Goal: Information Seeking & Learning: Compare options

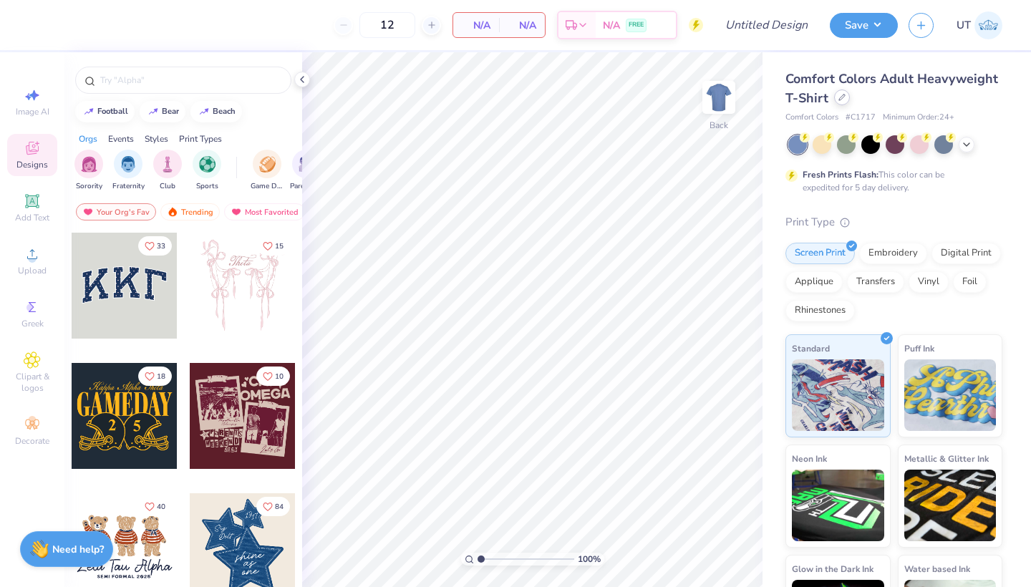
click at [836, 95] on div at bounding box center [842, 97] width 16 height 16
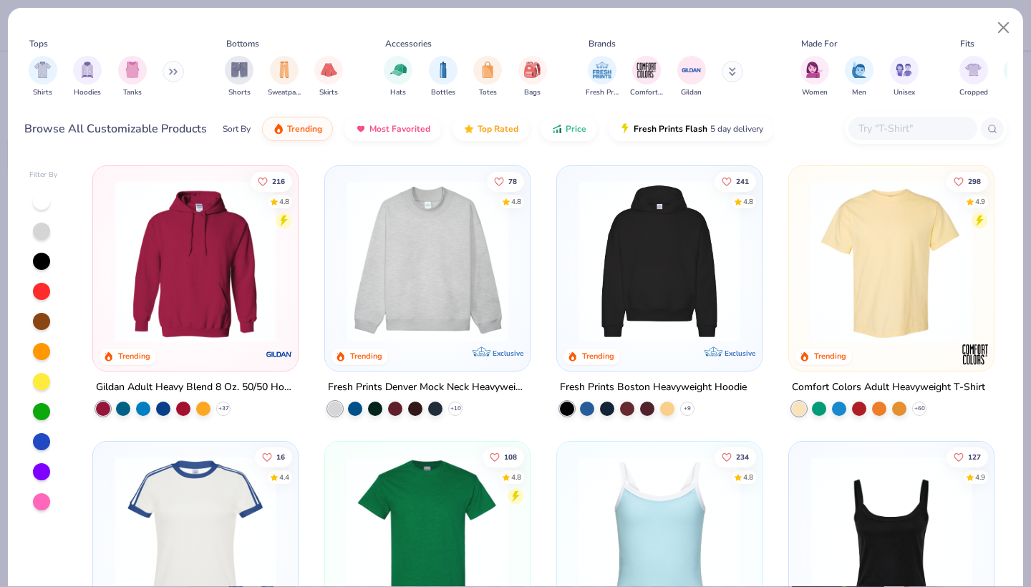
click at [178, 72] on icon at bounding box center [173, 71] width 9 height 7
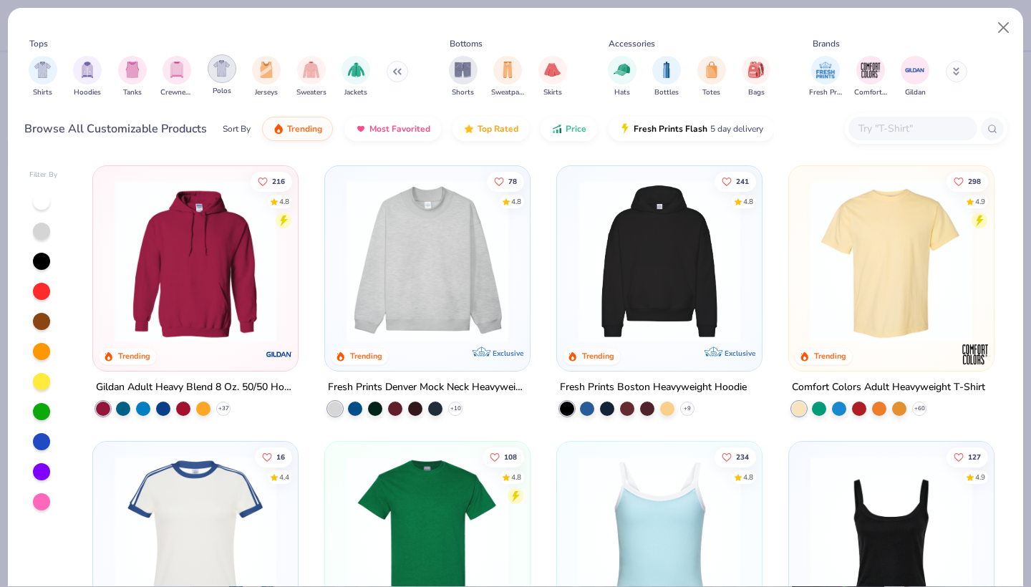
click at [226, 74] on img "filter for Polos" at bounding box center [221, 68] width 16 height 16
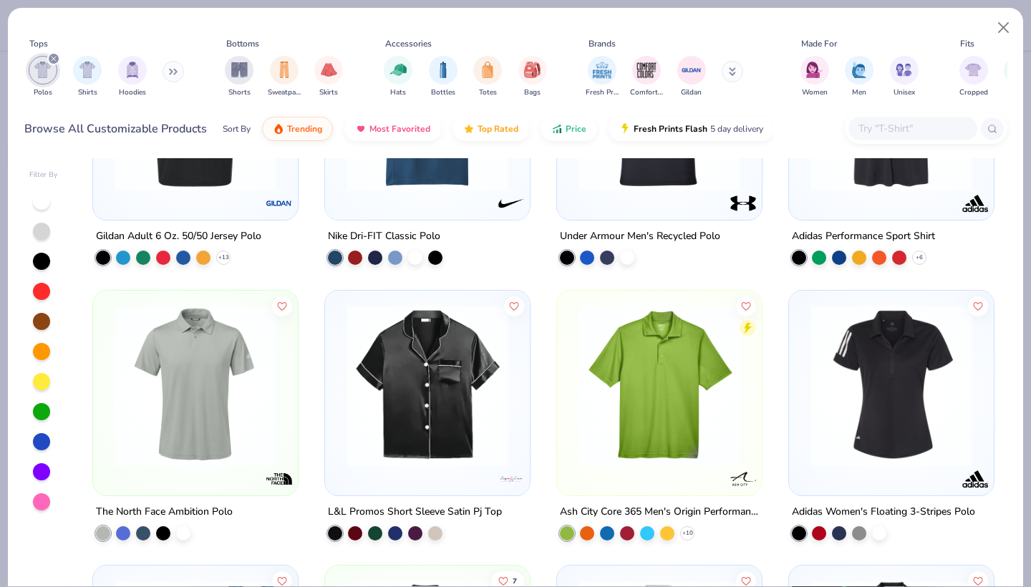
scroll to position [727, 0]
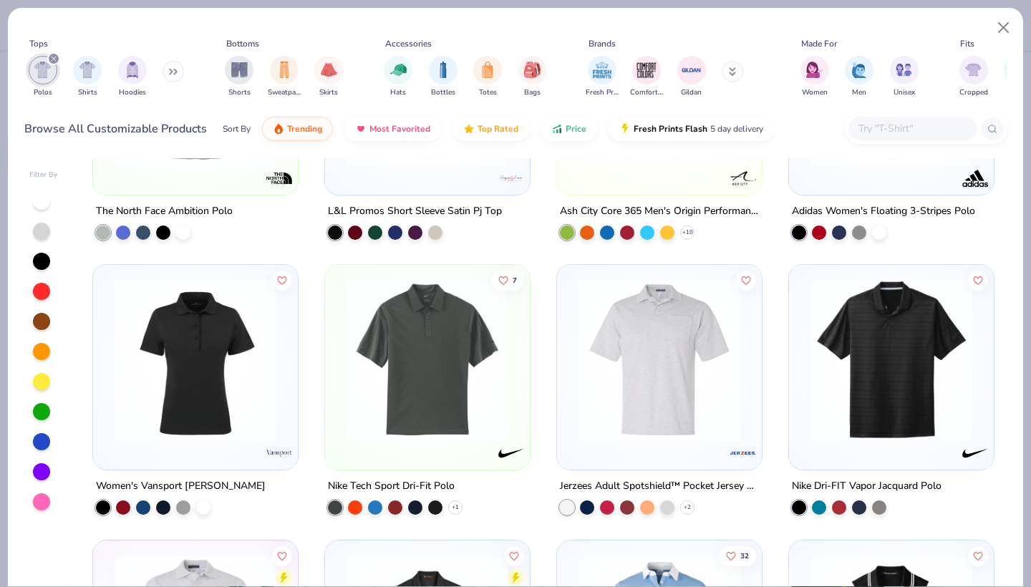
click at [656, 362] on img at bounding box center [659, 360] width 176 height 162
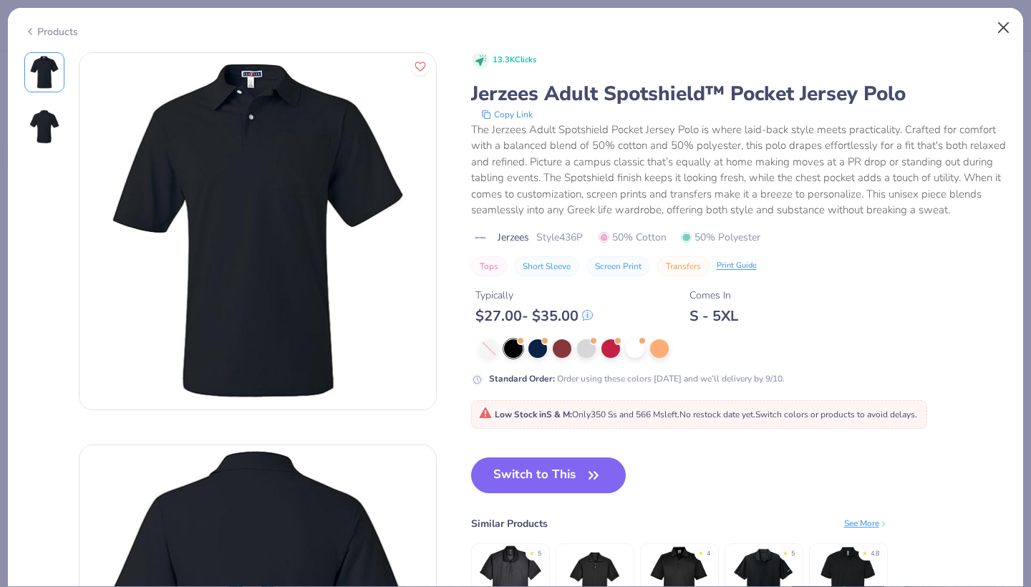
click at [996, 31] on button "Close" at bounding box center [1003, 27] width 27 height 27
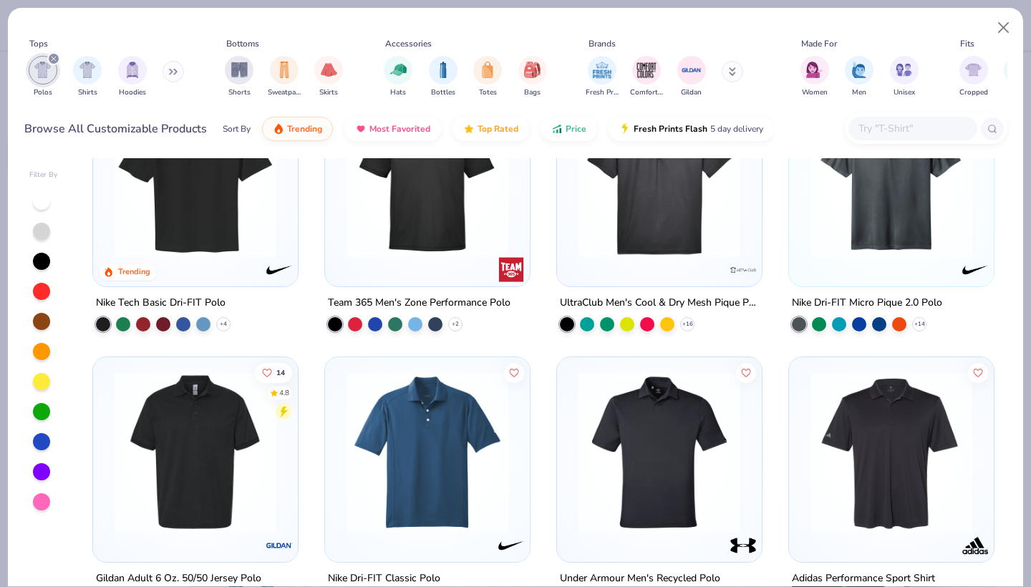
scroll to position [84, 0]
click at [40, 258] on div at bounding box center [41, 261] width 17 height 17
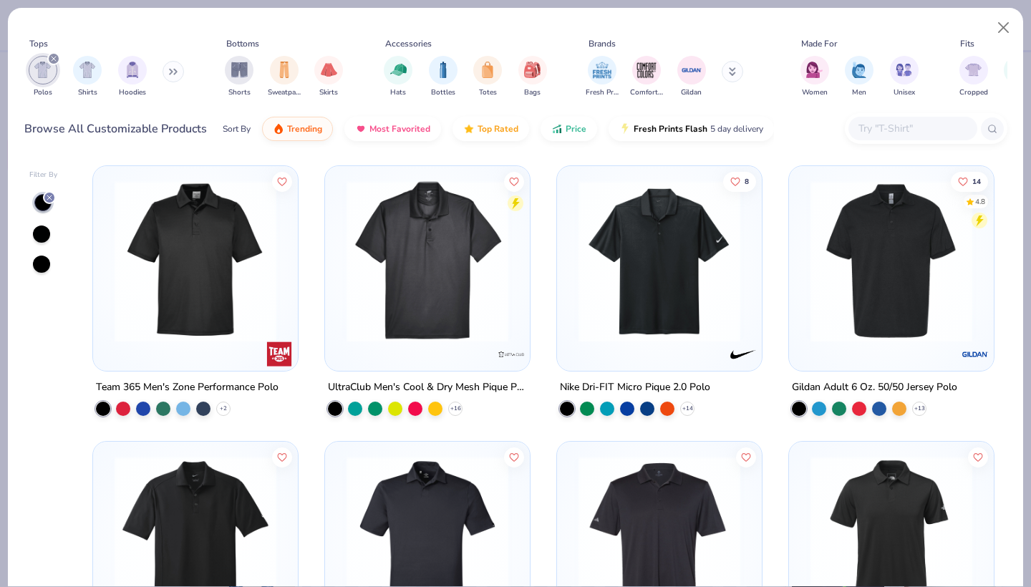
click at [195, 238] on img at bounding box center [195, 261] width 176 height 162
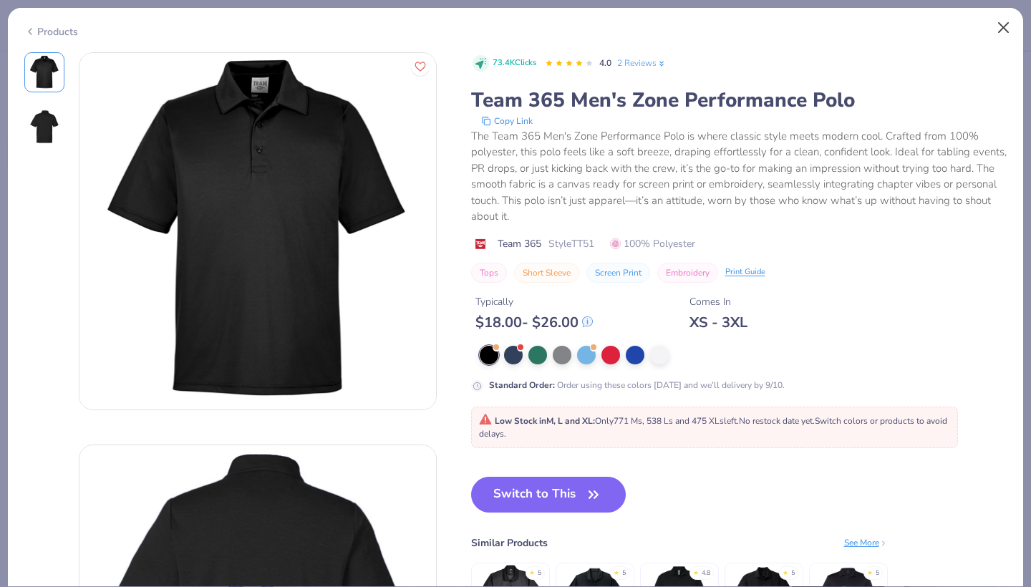
click at [1001, 28] on button "Close" at bounding box center [1003, 27] width 27 height 27
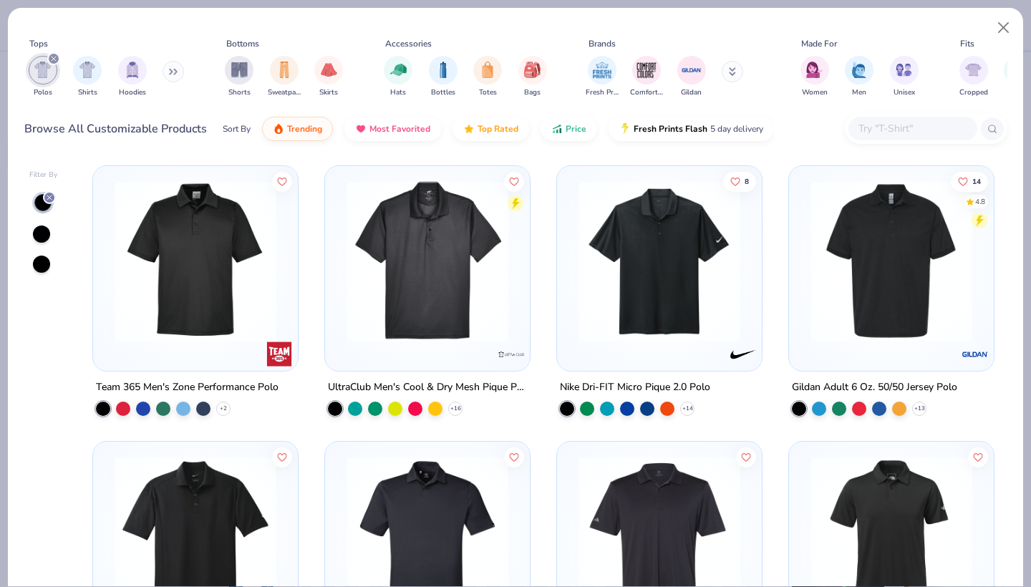
click at [918, 274] on img at bounding box center [891, 261] width 176 height 162
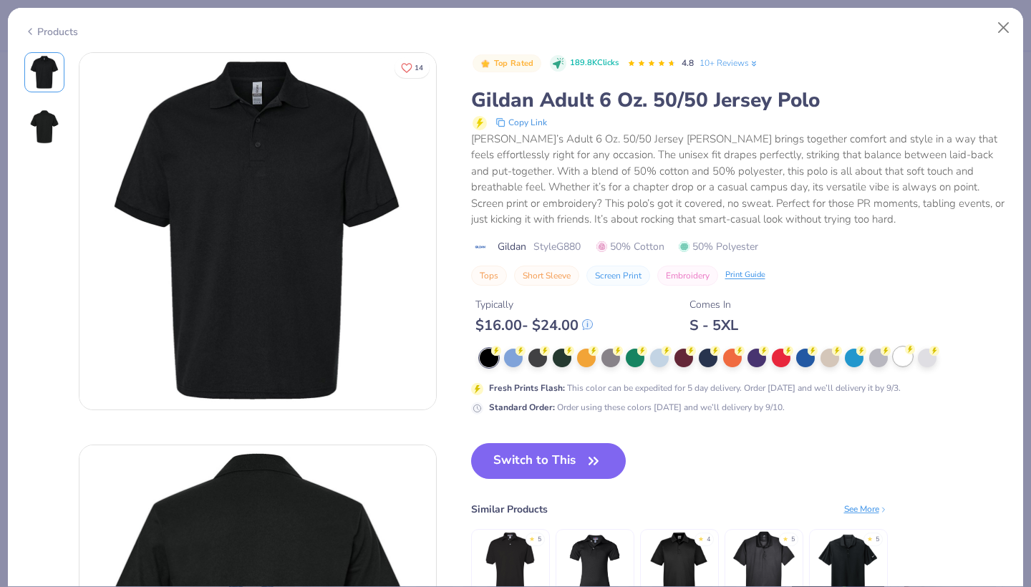
click at [900, 353] on div at bounding box center [902, 356] width 19 height 19
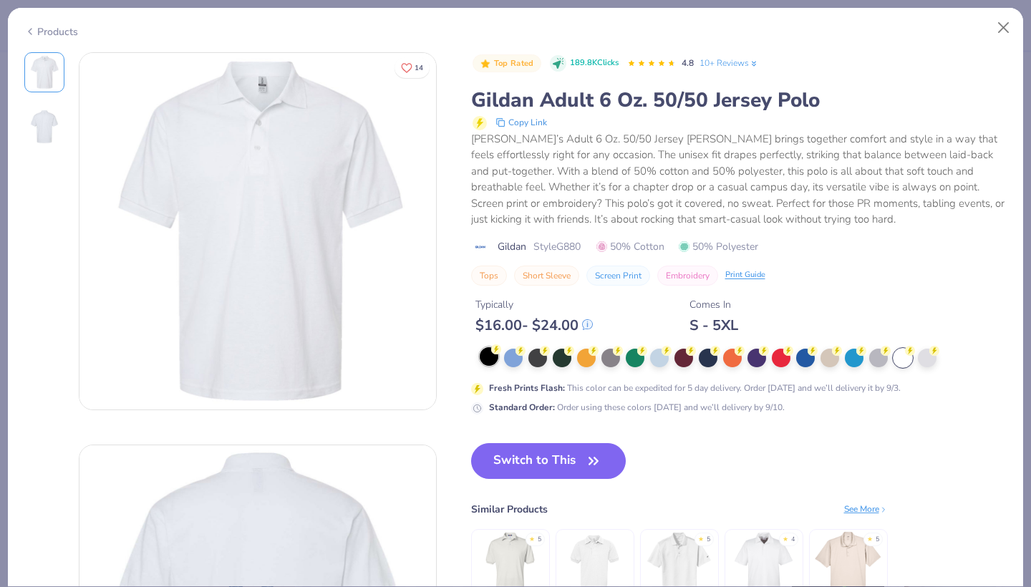
click at [490, 364] on div at bounding box center [489, 356] width 19 height 19
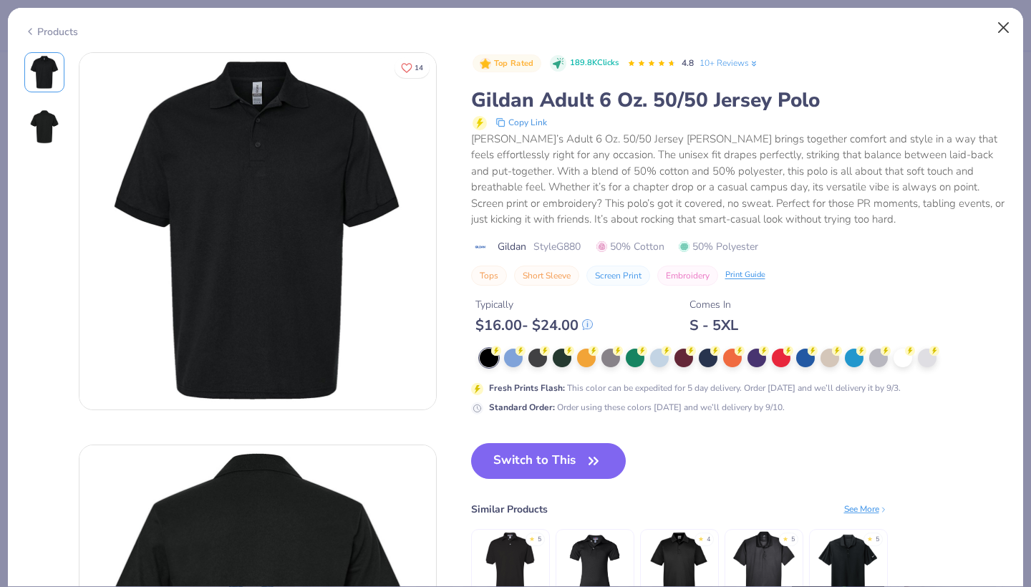
click at [1003, 29] on button "Close" at bounding box center [1003, 27] width 27 height 27
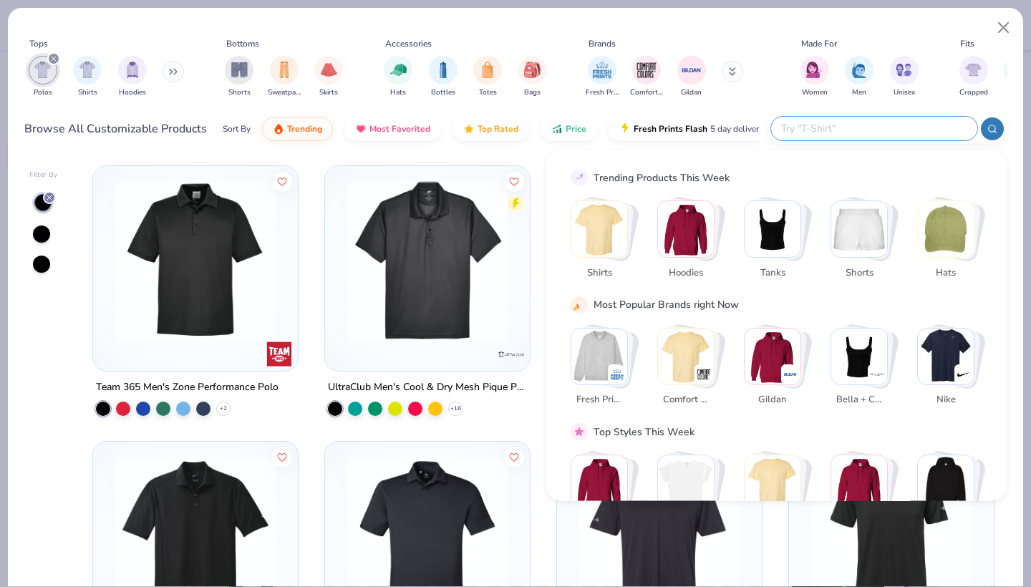
click at [885, 125] on input "text" at bounding box center [874, 128] width 188 height 16
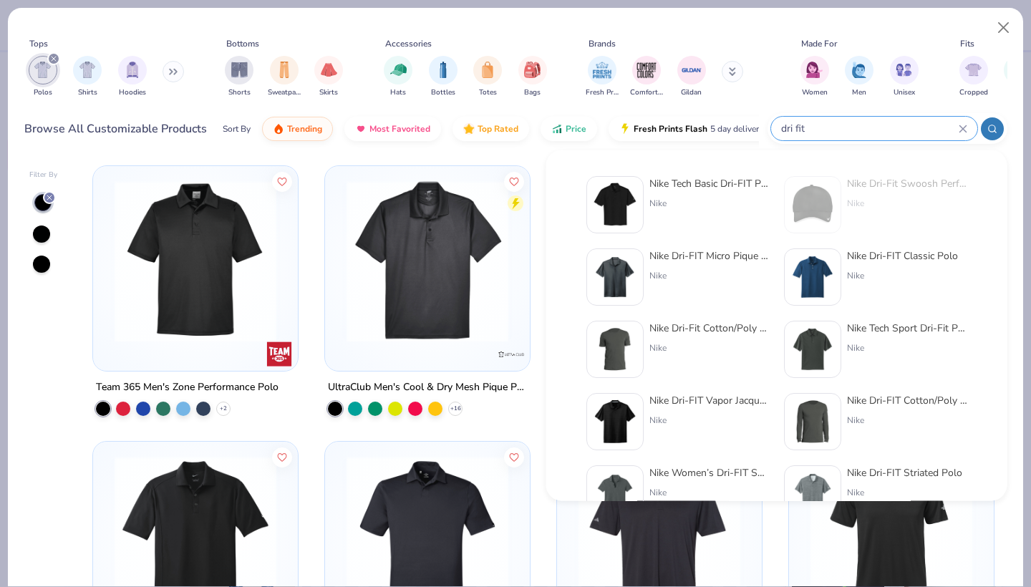
type input "dri fit"
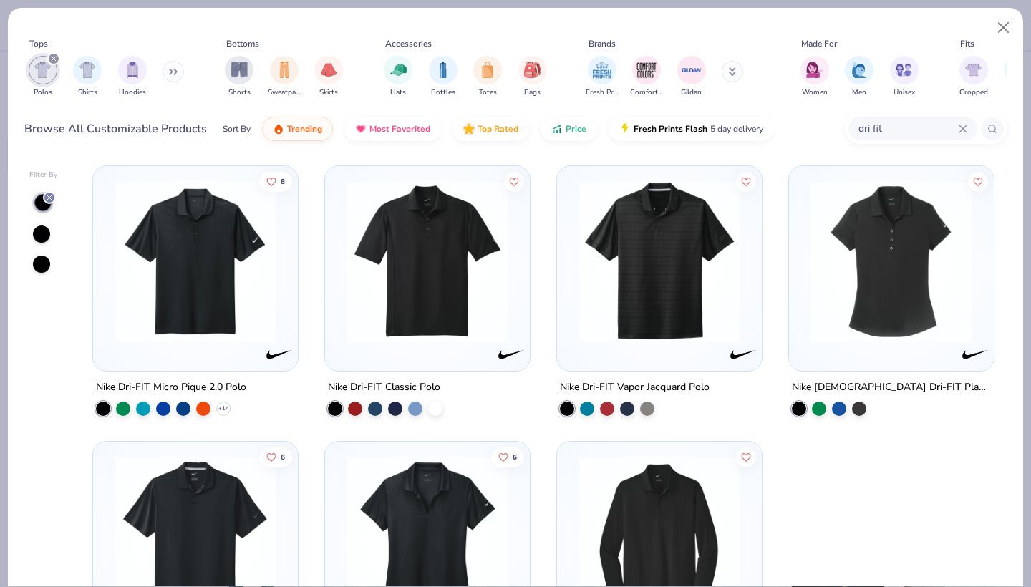
click at [203, 456] on img at bounding box center [195, 537] width 176 height 162
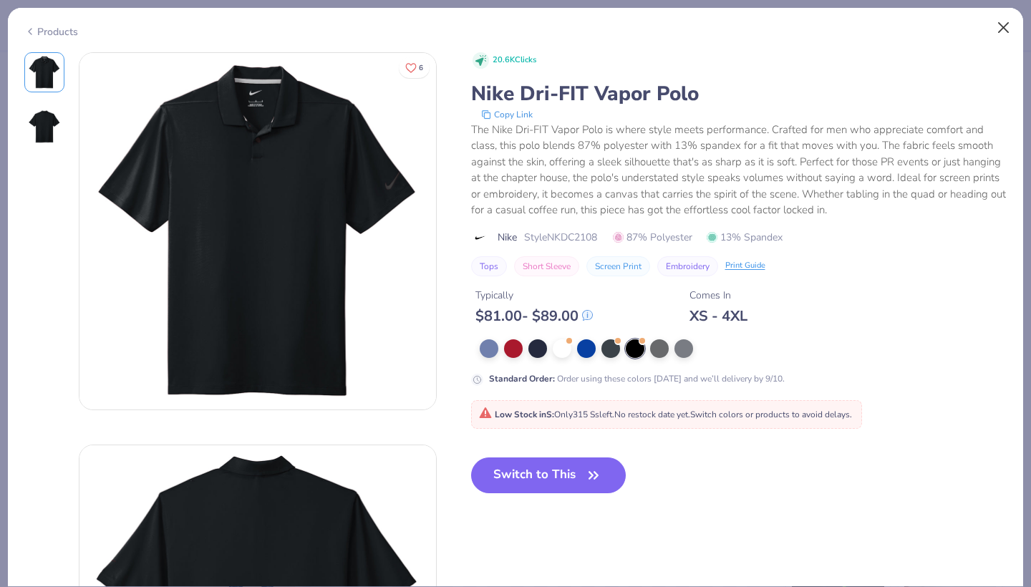
click at [996, 24] on button "Close" at bounding box center [1003, 27] width 27 height 27
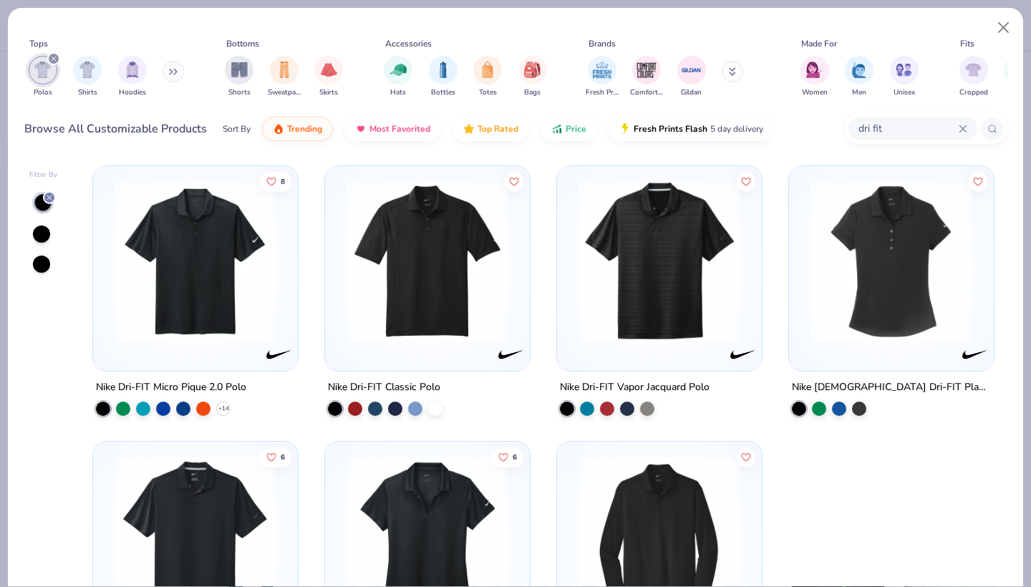
click at [168, 247] on img at bounding box center [195, 261] width 176 height 162
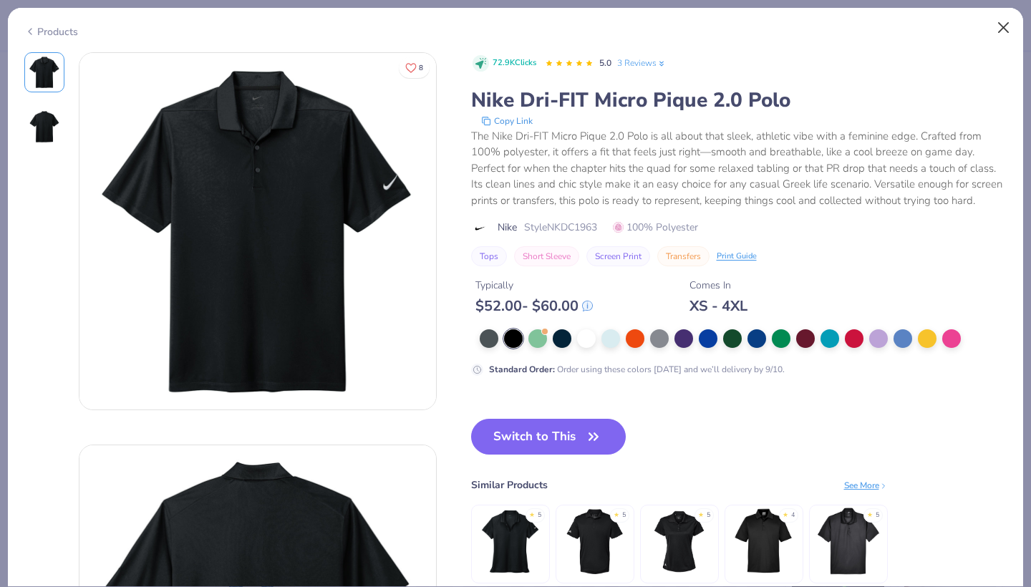
click at [1009, 17] on button "Close" at bounding box center [1003, 27] width 27 height 27
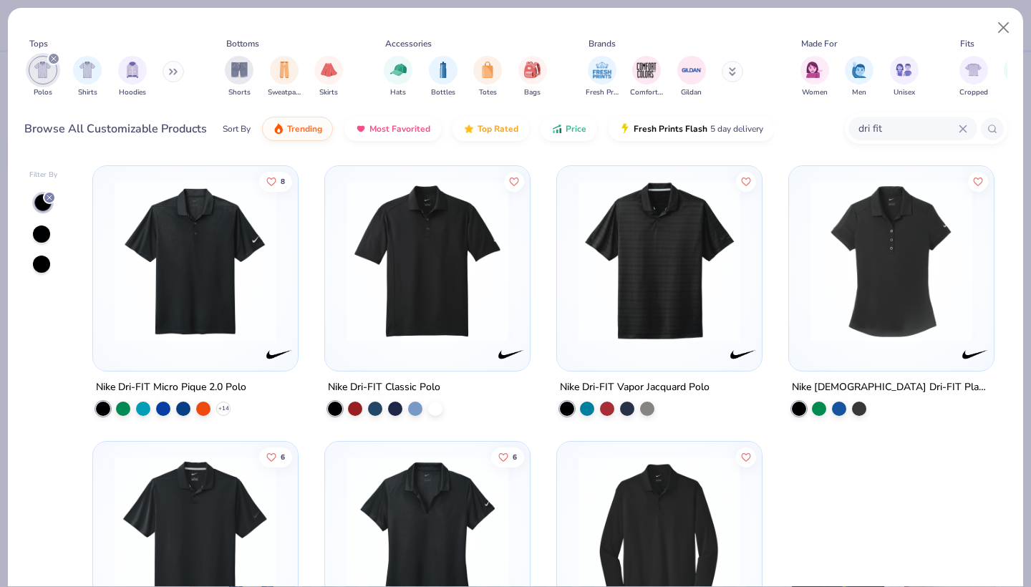
click at [966, 132] on icon at bounding box center [962, 129] width 9 height 9
